Goal: Task Accomplishment & Management: Manage account settings

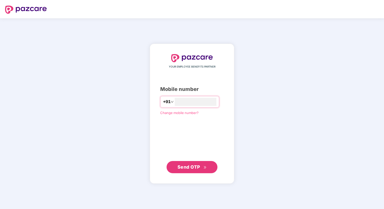
type input "**********"
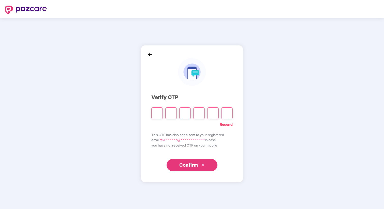
type input "*"
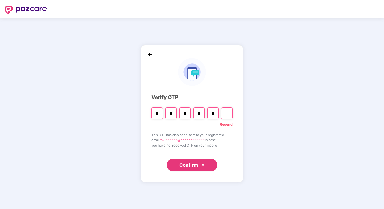
type input "*"
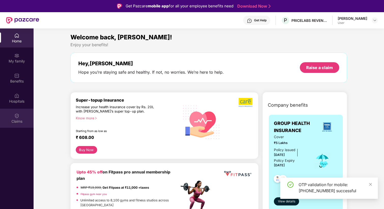
click at [22, 116] on div "Claims" at bounding box center [17, 118] width 34 height 19
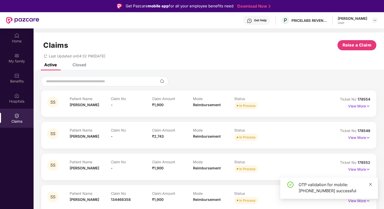
click at [371, 183] on icon "close" at bounding box center [371, 185] width 4 height 4
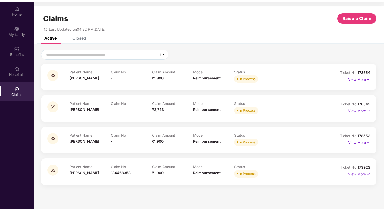
scroll to position [29, 0]
